Goal: Task Accomplishment & Management: Use online tool/utility

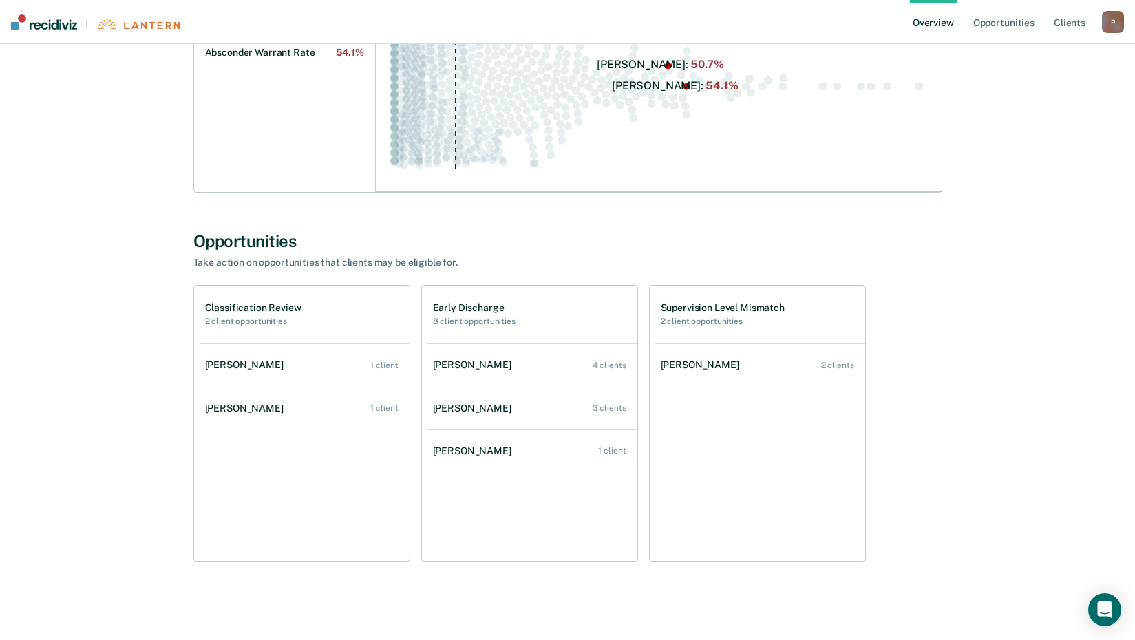
scroll to position [293, 0]
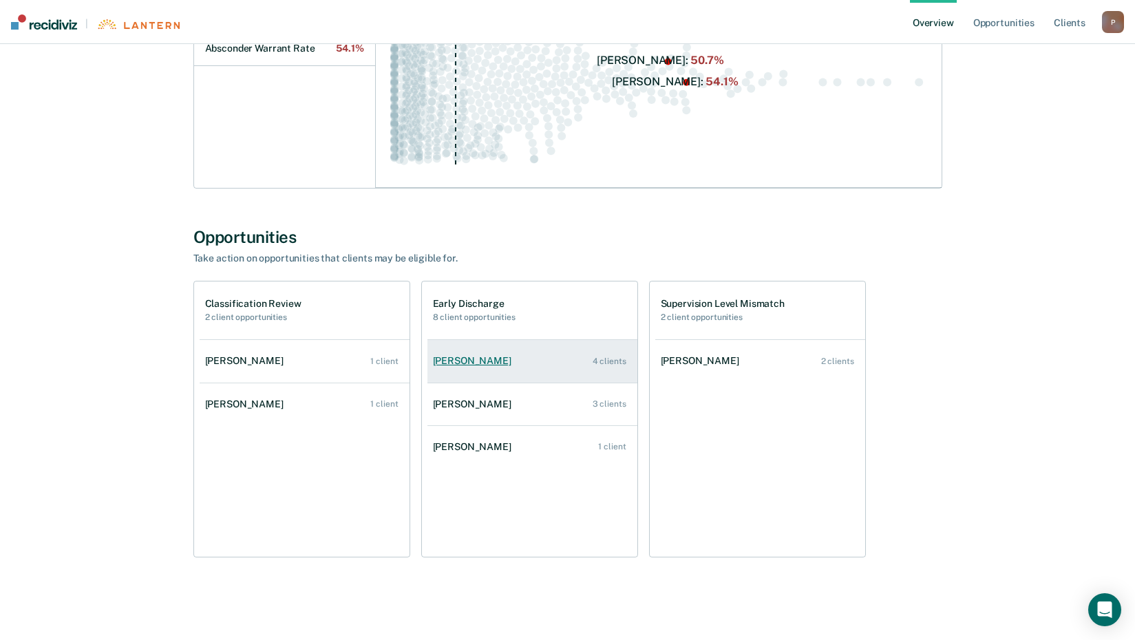
click at [492, 355] on div "[PERSON_NAME]" at bounding box center [475, 361] width 84 height 12
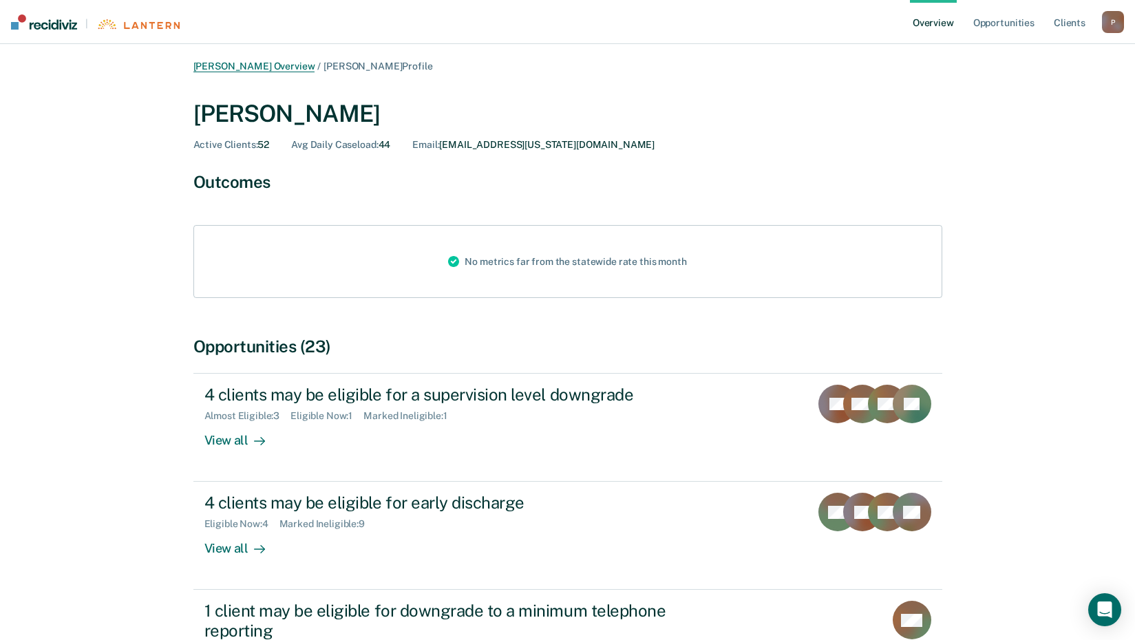
click at [274, 70] on link "[PERSON_NAME] Overview" at bounding box center [254, 67] width 122 height 12
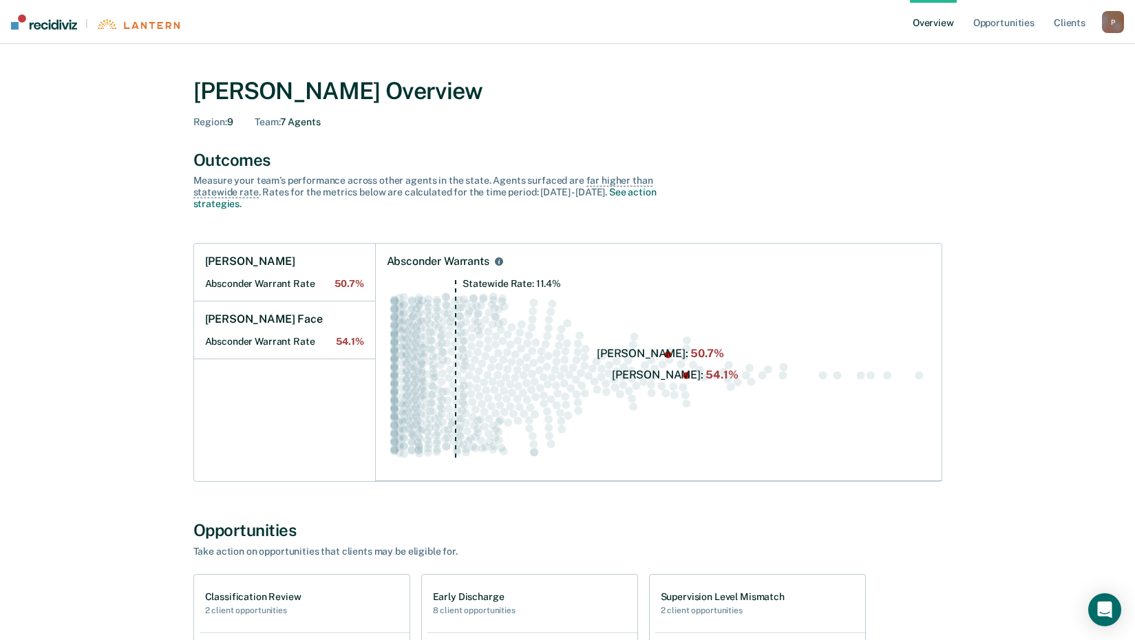
scroll to position [275, 0]
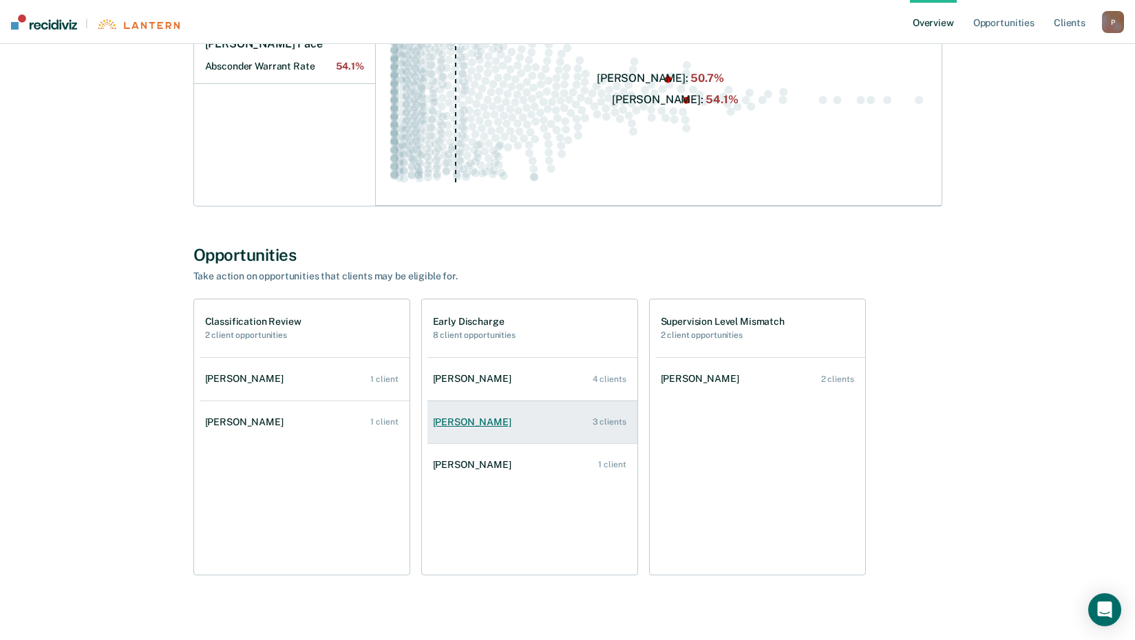
click at [465, 418] on div "[PERSON_NAME]" at bounding box center [475, 423] width 84 height 12
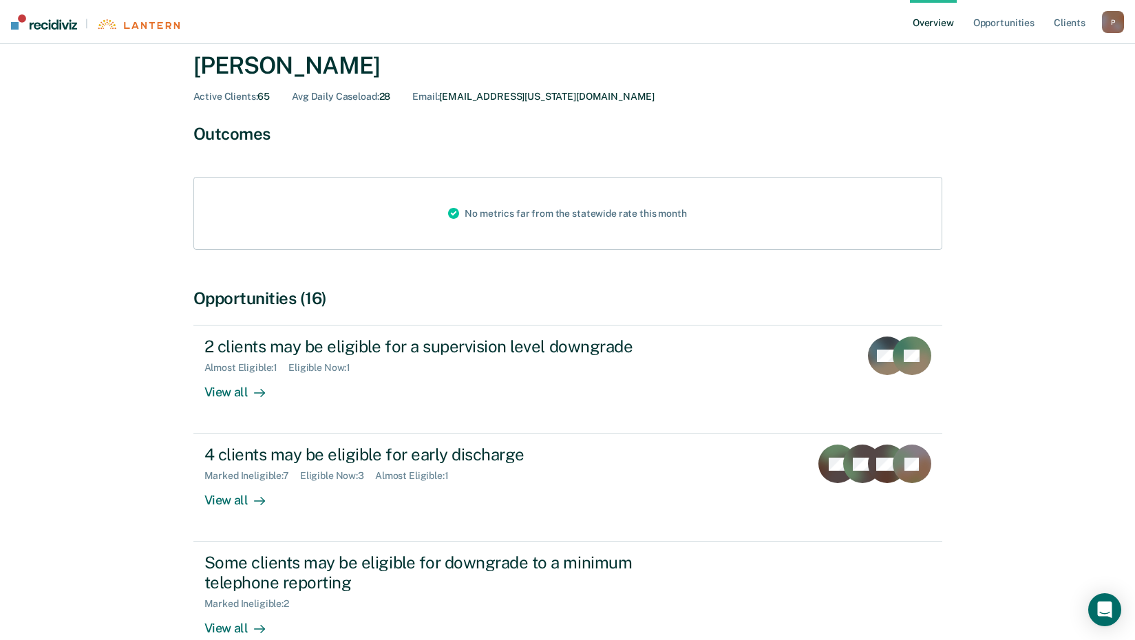
scroll to position [69, 0]
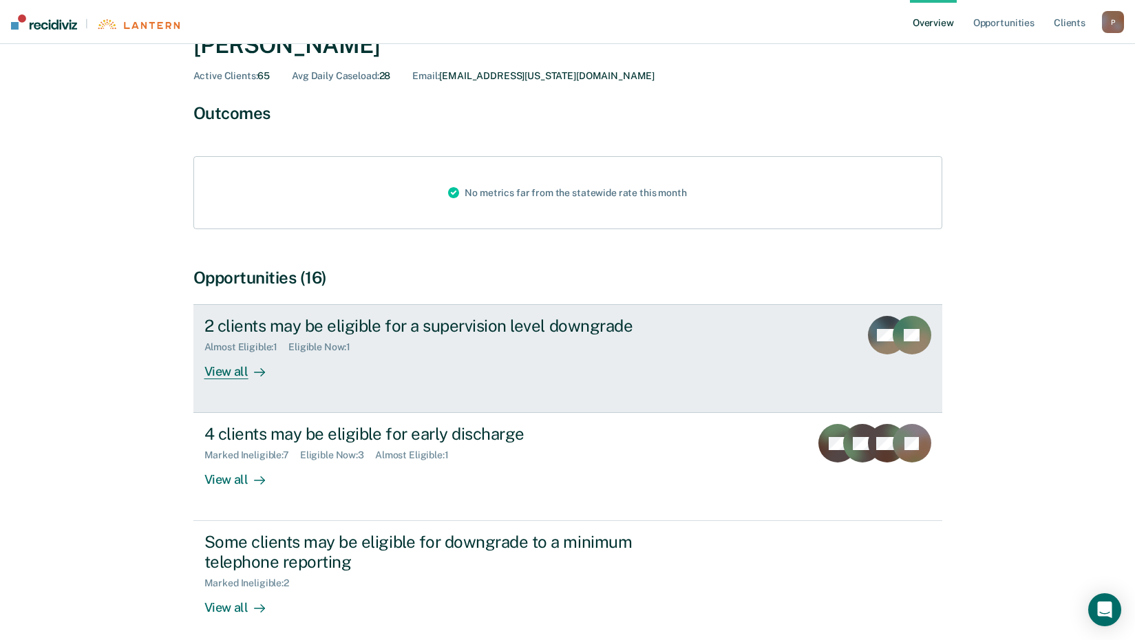
click at [232, 370] on div "View all" at bounding box center [242, 366] width 77 height 27
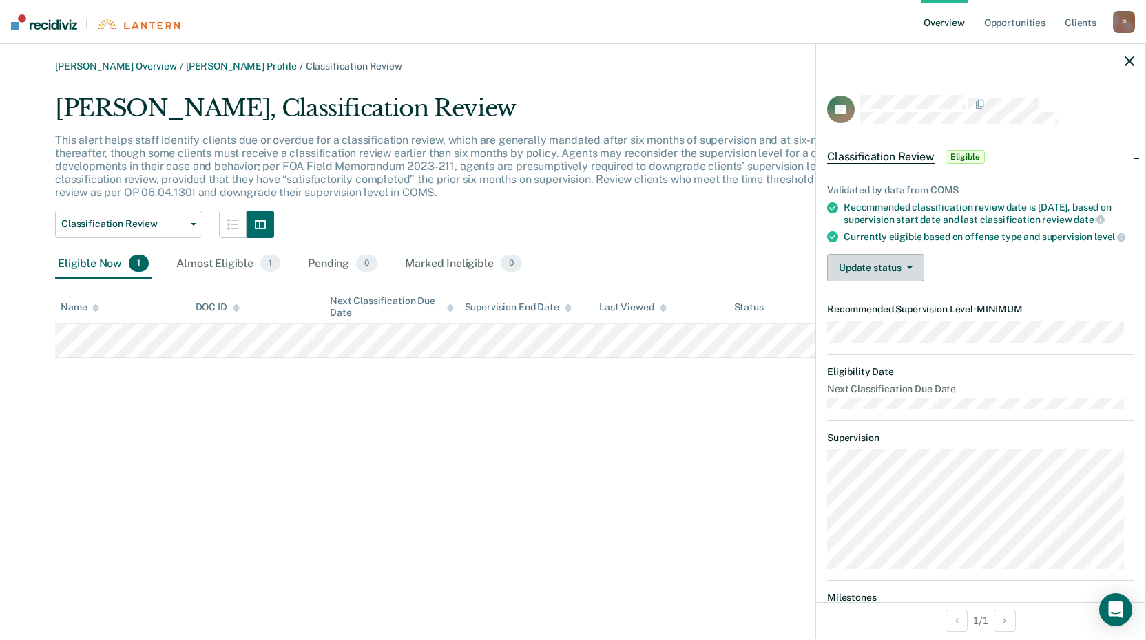
click at [907, 282] on button "Update status" at bounding box center [875, 268] width 97 height 28
click at [1010, 243] on div "Currently eligible based on offense type and supervision level" at bounding box center [988, 237] width 291 height 12
click at [133, 66] on link "[PERSON_NAME] Overview" at bounding box center [116, 67] width 122 height 12
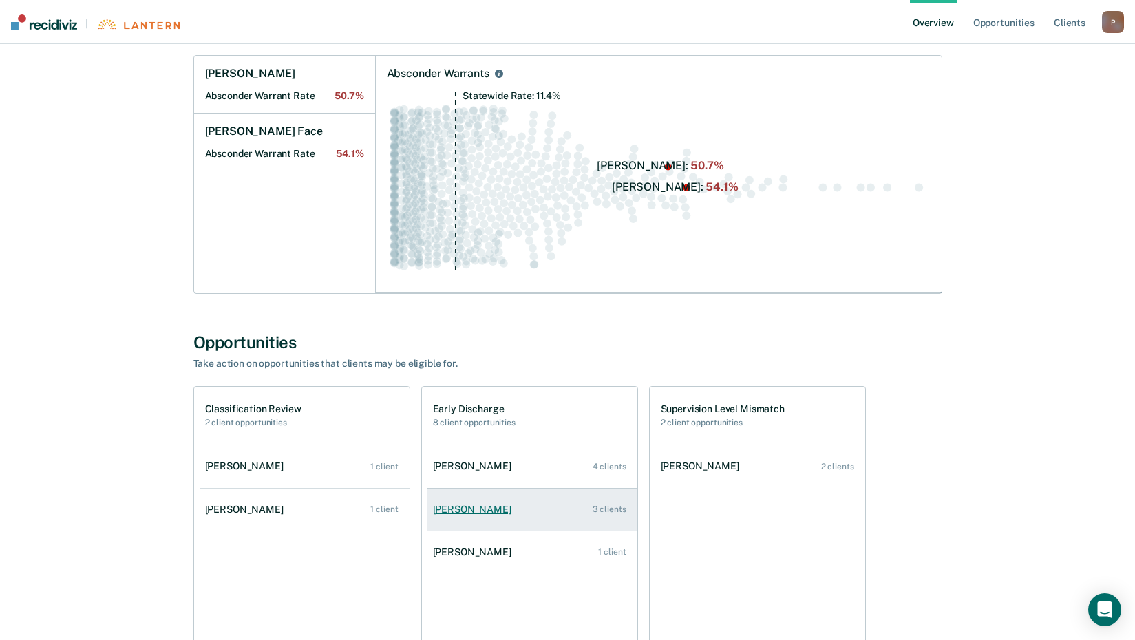
scroll to position [275, 0]
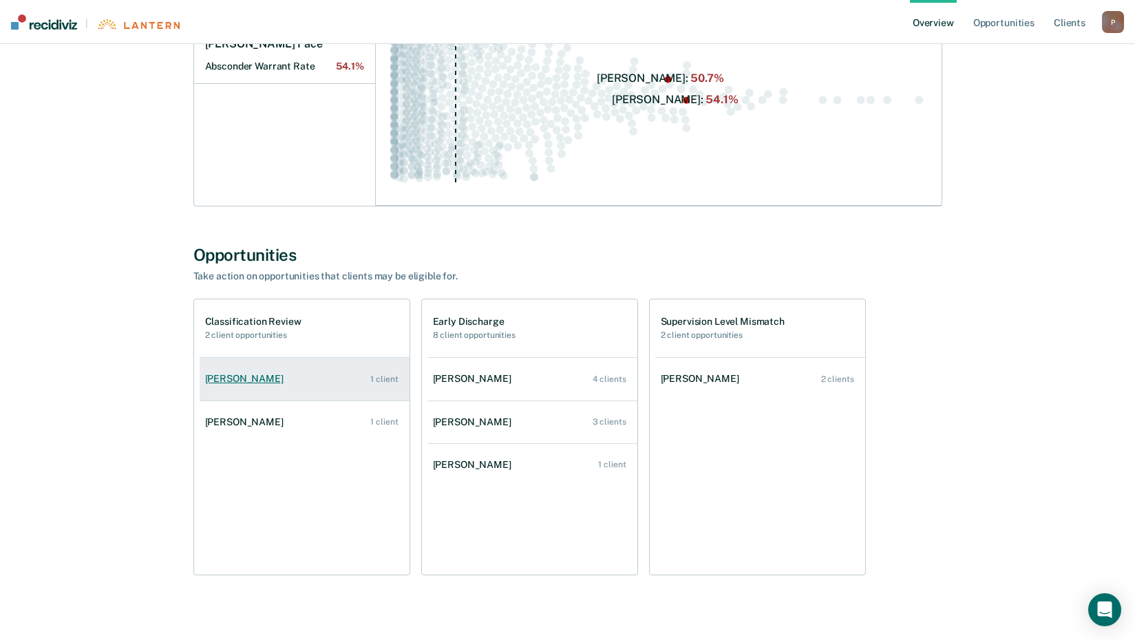
click at [276, 382] on div "[PERSON_NAME]" at bounding box center [247, 379] width 84 height 12
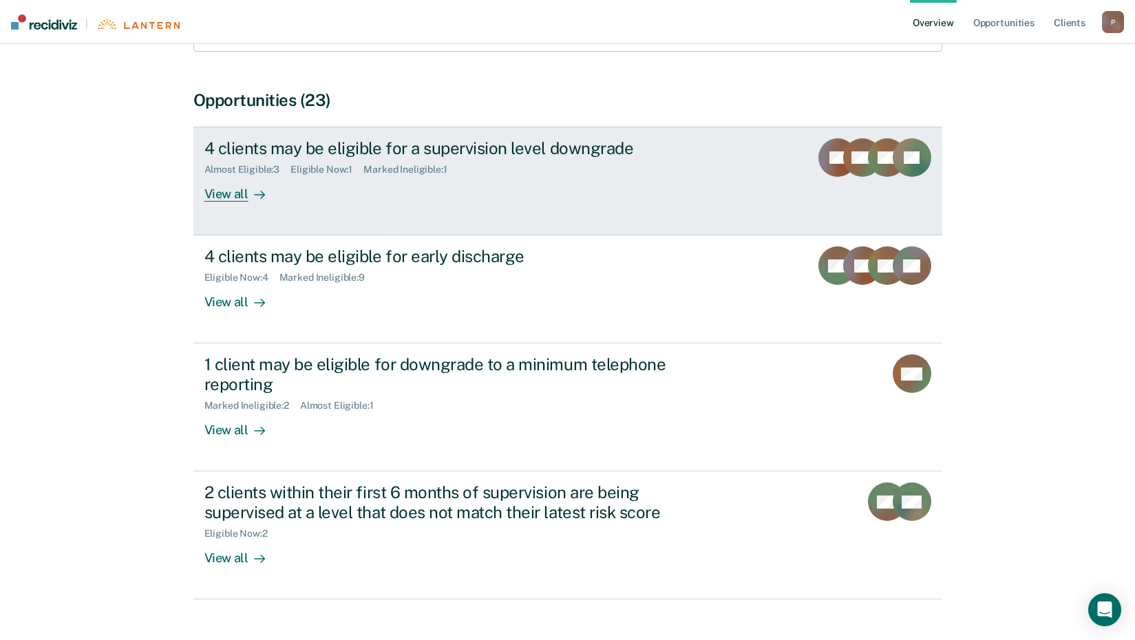
scroll to position [277, 0]
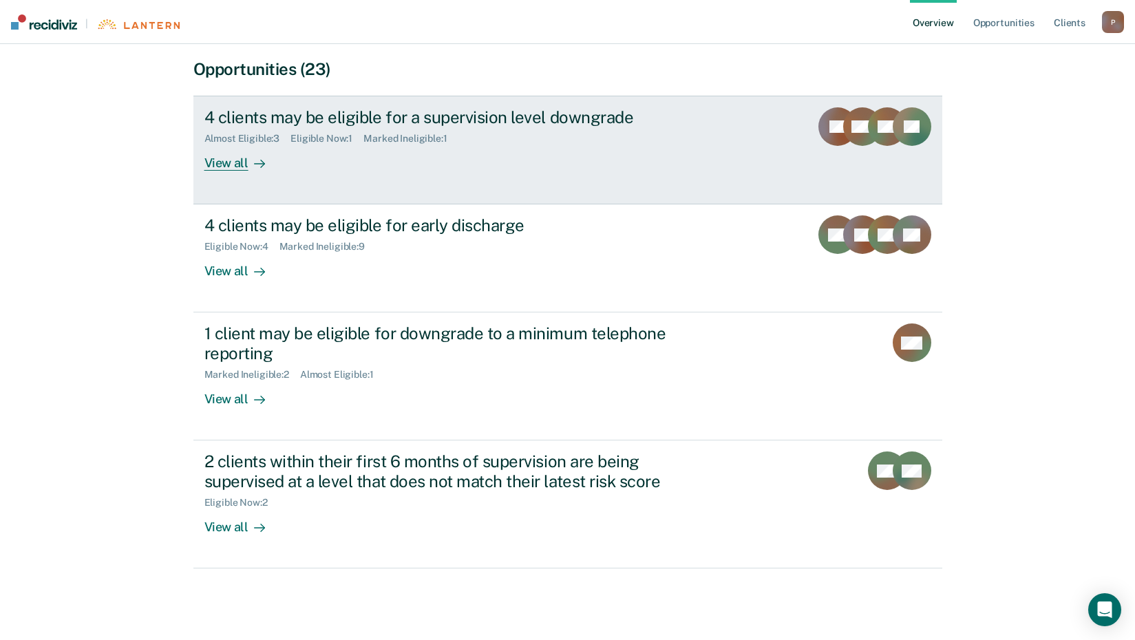
click at [232, 155] on div "View all" at bounding box center [242, 158] width 77 height 27
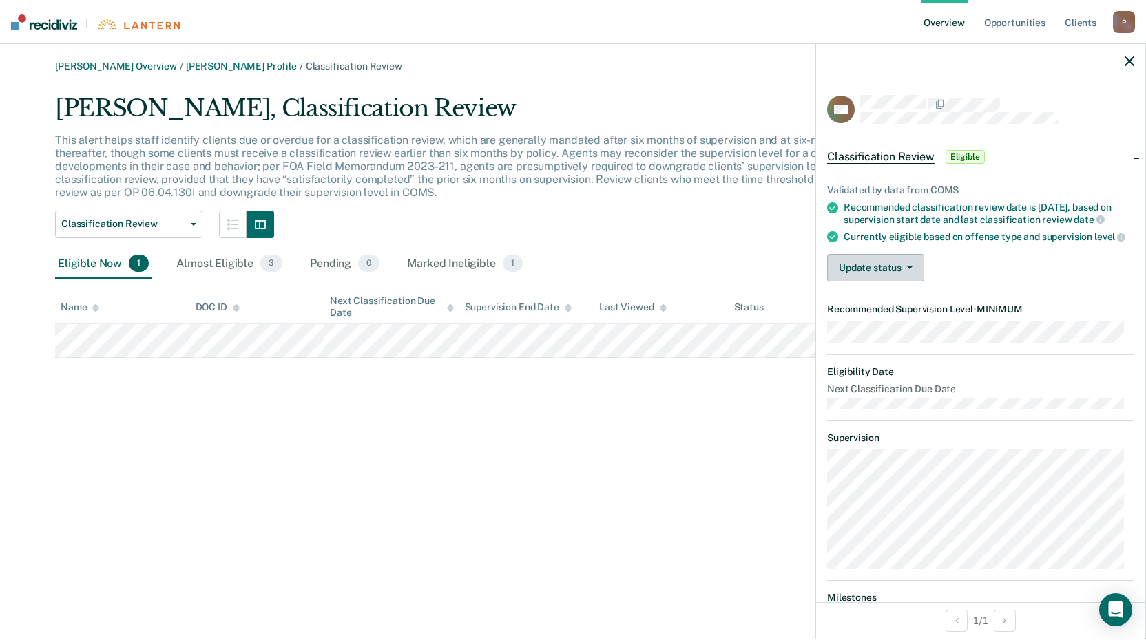
click at [865, 282] on button "Update status" at bounding box center [875, 268] width 97 height 28
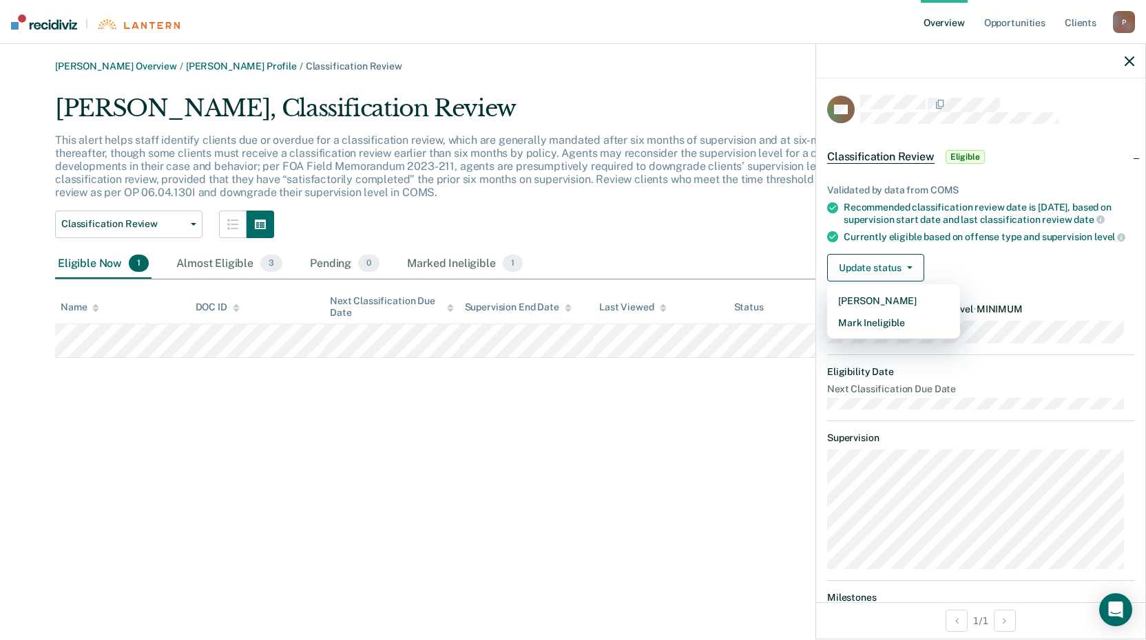
click at [970, 293] on div "Validated by data from COMS Recommended classification review date is [DATE], b…" at bounding box center [980, 227] width 329 height 130
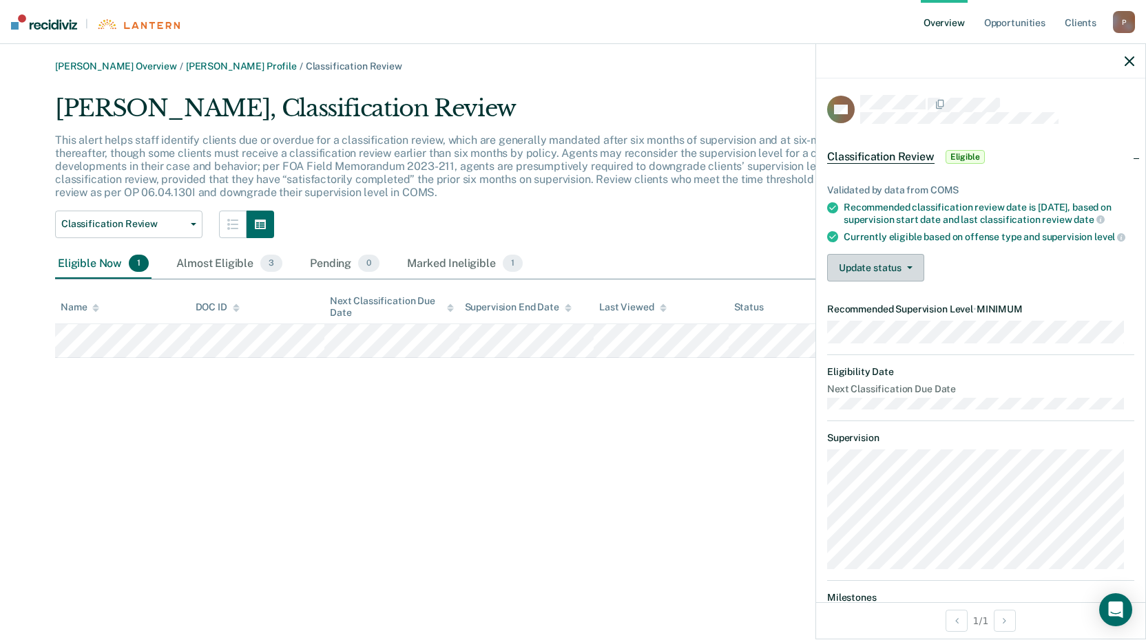
click at [895, 282] on button "Update status" at bounding box center [875, 268] width 97 height 28
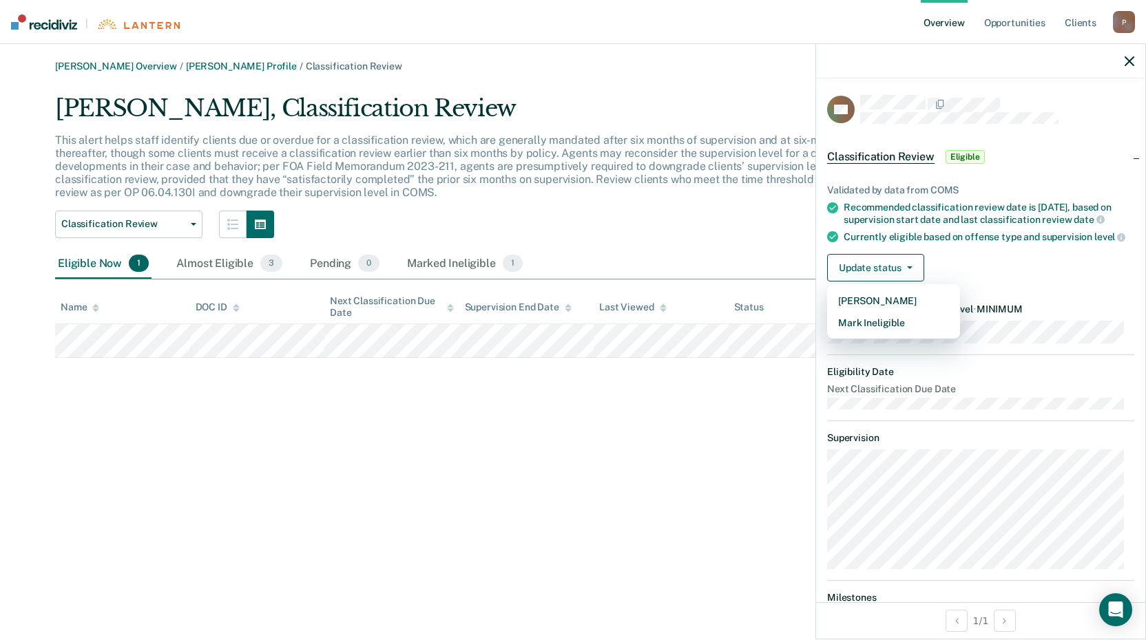
click at [936, 282] on div "Update status [PERSON_NAME] Mark Ineligible" at bounding box center [980, 268] width 307 height 28
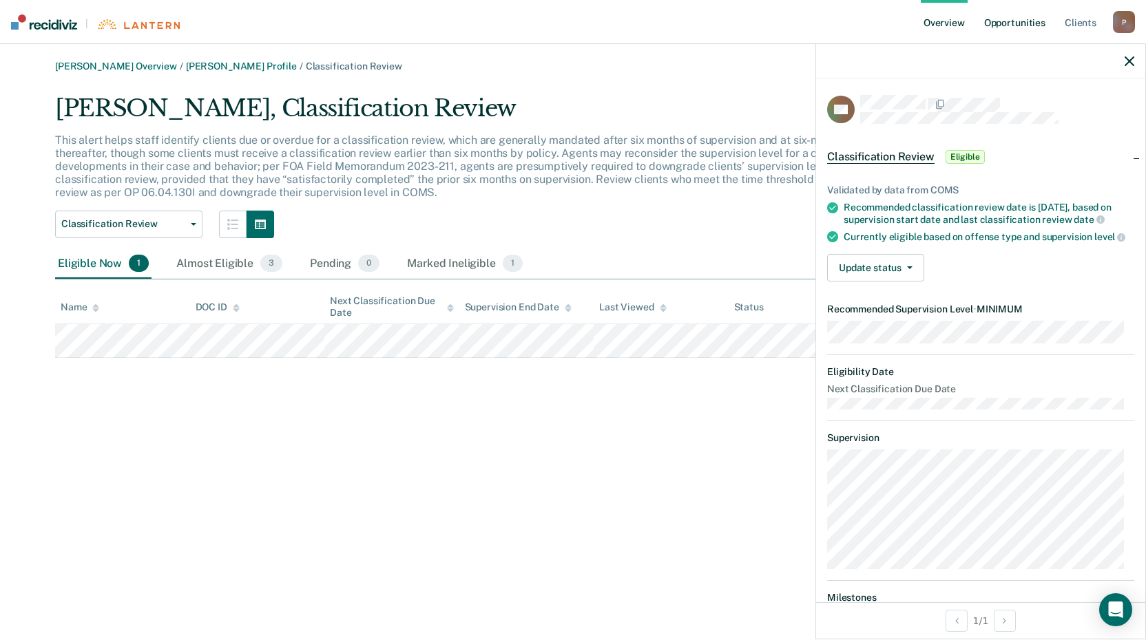
click at [988, 26] on link "Opportunities" at bounding box center [1014, 22] width 67 height 44
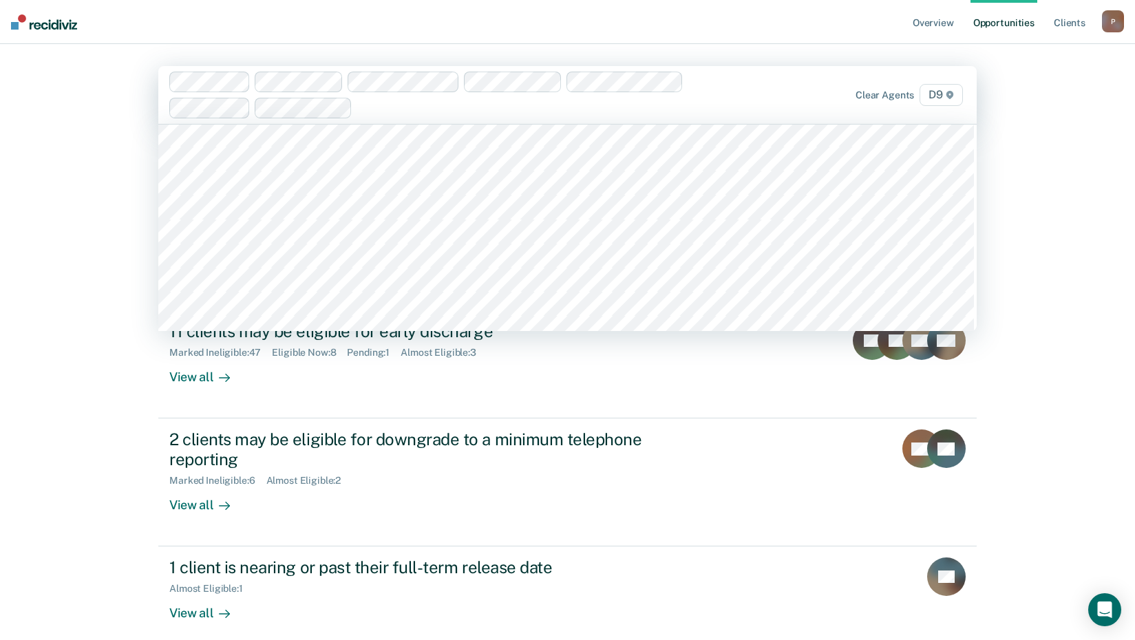
scroll to position [757, 0]
